Goal: Information Seeking & Learning: Ask a question

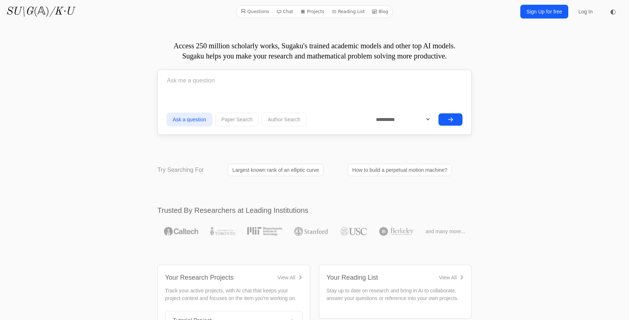
drag, startPoint x: 698, startPoint y: 0, endPoint x: 538, endPoint y: 170, distance: 233.1
click at [342, 92] on div at bounding box center [315, 82] width 296 height 21
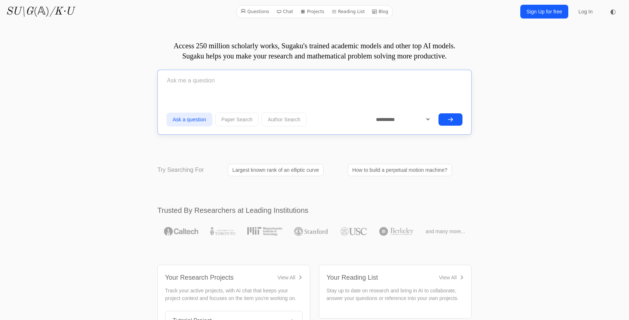
click at [365, 77] on input "text" at bounding box center [315, 81] width 296 height 18
click at [360, 91] on div at bounding box center [315, 82] width 296 height 21
click at [289, 83] on input "text" at bounding box center [315, 81] width 296 height 18
type input "Can you tell me in which papers Floyd showed how to prove algorithms?"
click at [439, 113] on button "submit" at bounding box center [451, 119] width 24 height 12
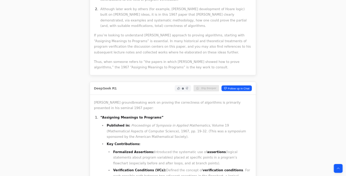
scroll to position [2652, 0]
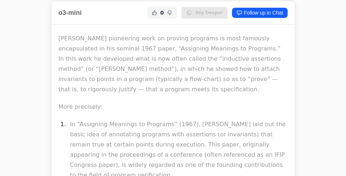
click at [198, 119] on p "In “Assigning Meanings to Programs” (1967), Floyd laid out the basic idea of an…" at bounding box center [178, 149] width 217 height 61
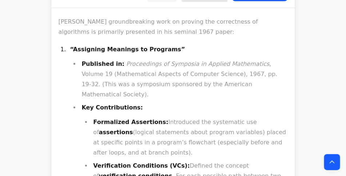
scroll to position [1136, 0]
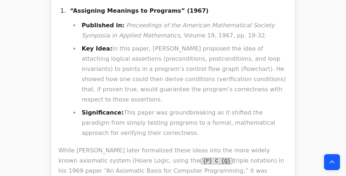
scroll to position [4005, 0]
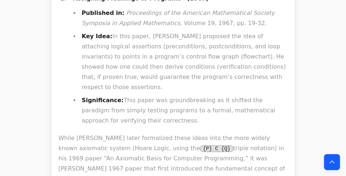
drag, startPoint x: 270, startPoint y: 24, endPoint x: 268, endPoint y: 54, distance: 29.5
drag, startPoint x: 274, startPoint y: 55, endPoint x: 276, endPoint y: 79, distance: 24.1
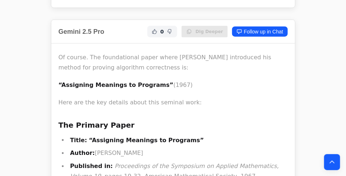
scroll to position [9909, 0]
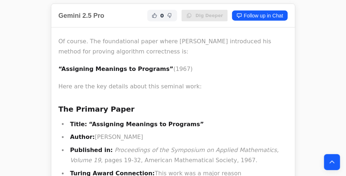
drag, startPoint x: 212, startPoint y: 50, endPoint x: 235, endPoint y: 34, distance: 27.6
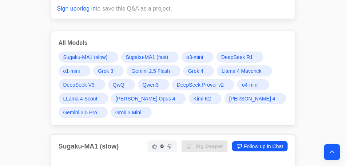
scroll to position [290, 0]
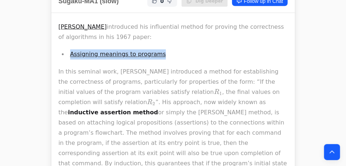
drag, startPoint x: 159, startPoint y: 55, endPoint x: 68, endPoint y: 58, distance: 91.7
click at [68, 58] on li "Assigning meanings to programs" at bounding box center [178, 54] width 220 height 10
copy link "Assigning meanings to programs"
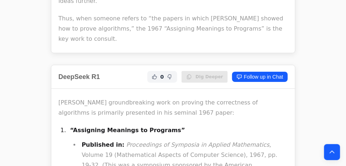
scroll to position [0, 0]
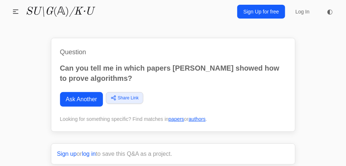
click at [87, 98] on link "Ask Another" at bounding box center [81, 99] width 43 height 15
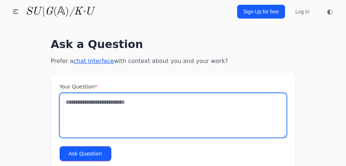
click at [133, 104] on textarea "Your Question *" at bounding box center [173, 115] width 227 height 44
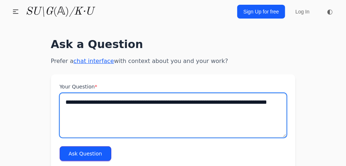
paste textarea "**********"
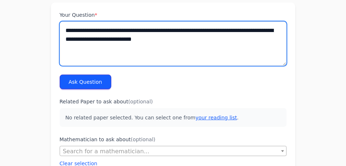
scroll to position [63, 0]
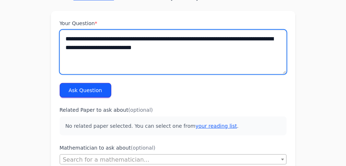
click at [157, 39] on textarea "**********" at bounding box center [173, 52] width 227 height 44
click at [114, 40] on textarea "**********" at bounding box center [173, 52] width 227 height 44
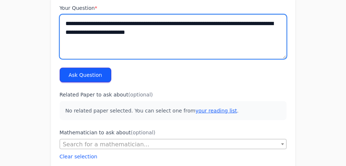
scroll to position [81, 0]
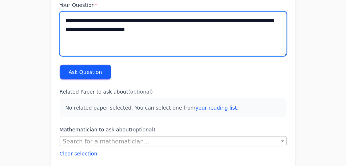
type textarea "**********"
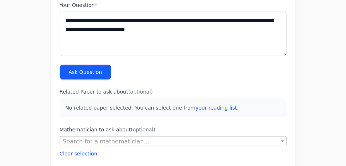
click at [80, 73] on button "Ask Question" at bounding box center [86, 72] width 52 height 15
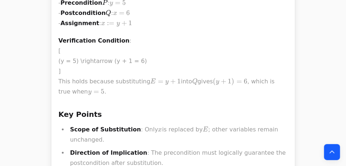
scroll to position [2005, 0]
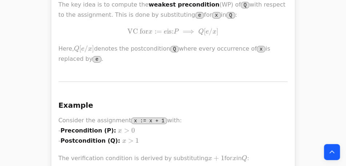
scroll to position [17211, 0]
